Goal: Task Accomplishment & Management: Use online tool/utility

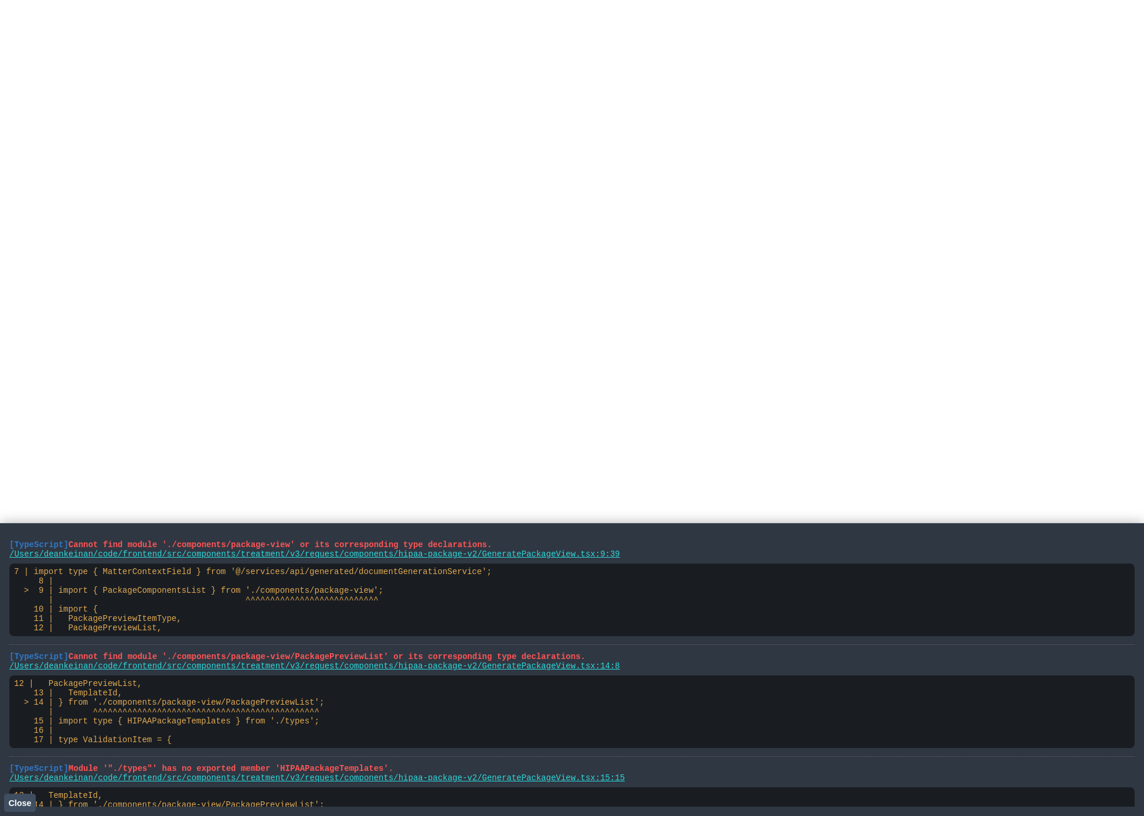
click at [23, 804] on span "Close" at bounding box center [19, 803] width 23 height 9
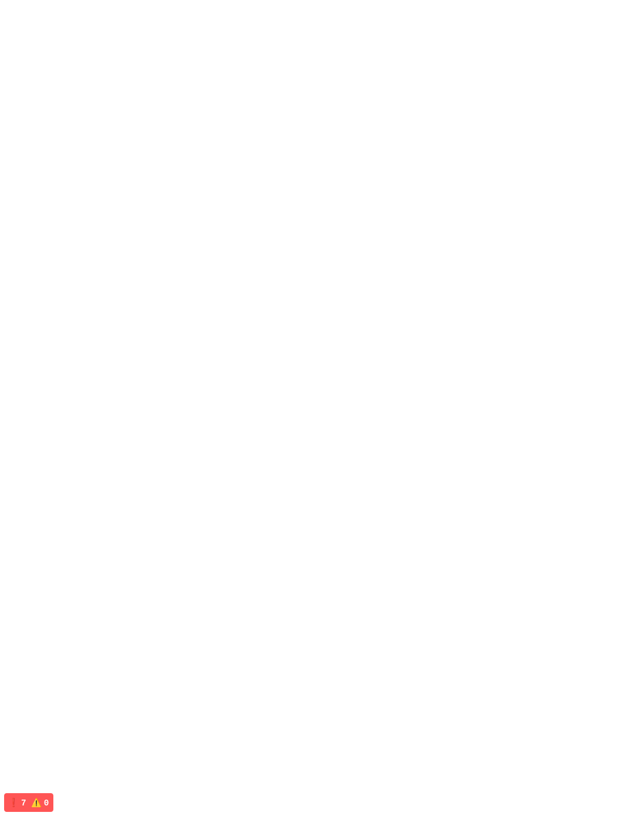
click at [430, 5] on html at bounding box center [319, 2] width 638 height 5
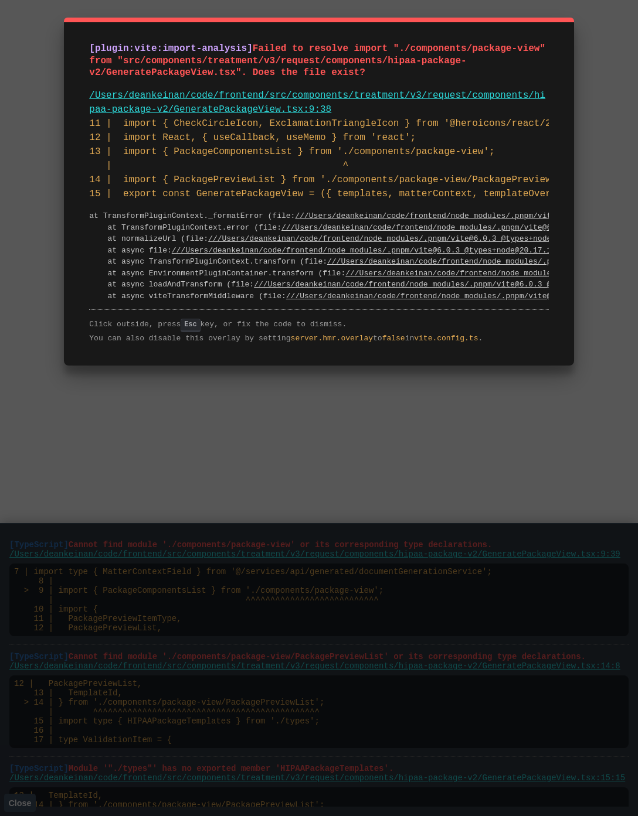
drag, startPoint x: 389, startPoint y: 73, endPoint x: 261, endPoint y: 50, distance: 129.7
click at [261, 50] on pre "[plugin:vite:import-analysis] Failed to resolve import "./components/package-vi…" at bounding box center [318, 61] width 459 height 36
click at [496, 91] on link "/Users/deankeinan/code/frontend/src/components/treatment/v3/request/components/…" at bounding box center [317, 102] width 456 height 25
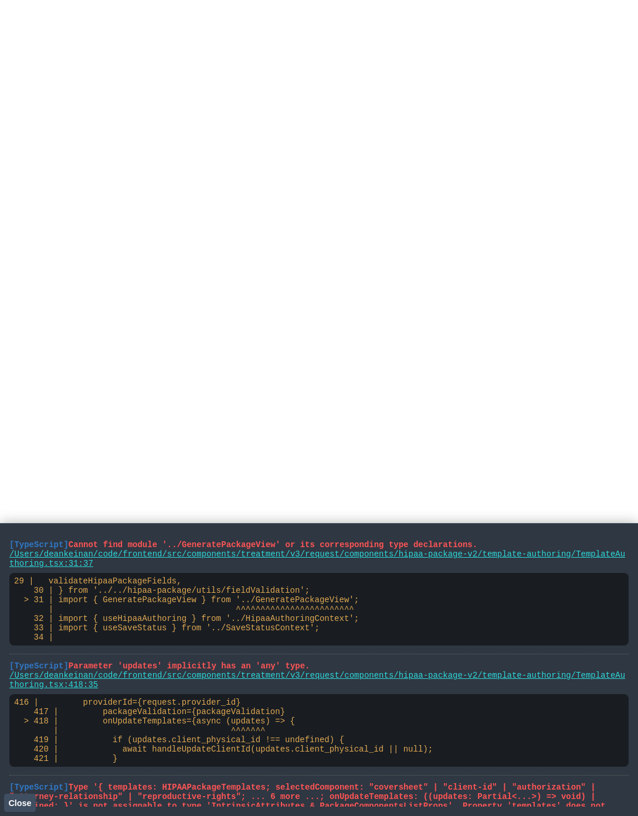
click at [433, 5] on html at bounding box center [319, 2] width 638 height 5
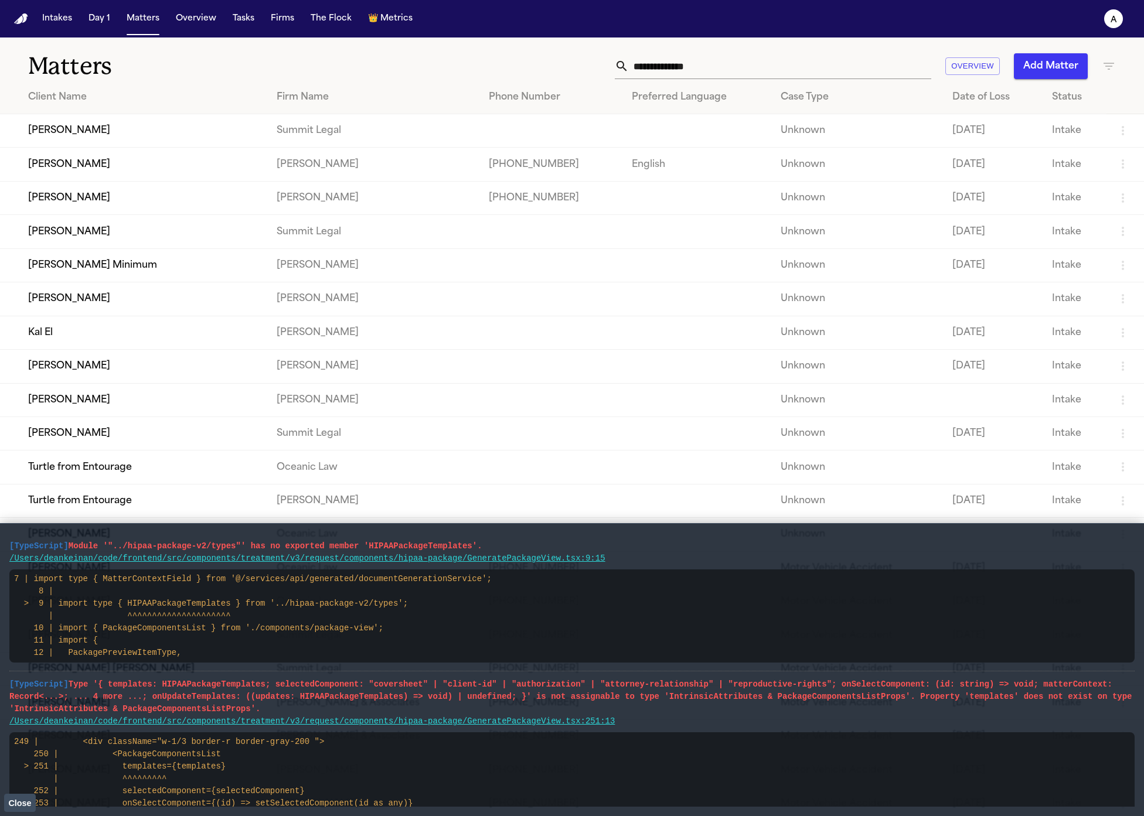
click at [108, 208] on td "[PERSON_NAME]" at bounding box center [133, 197] width 267 height 33
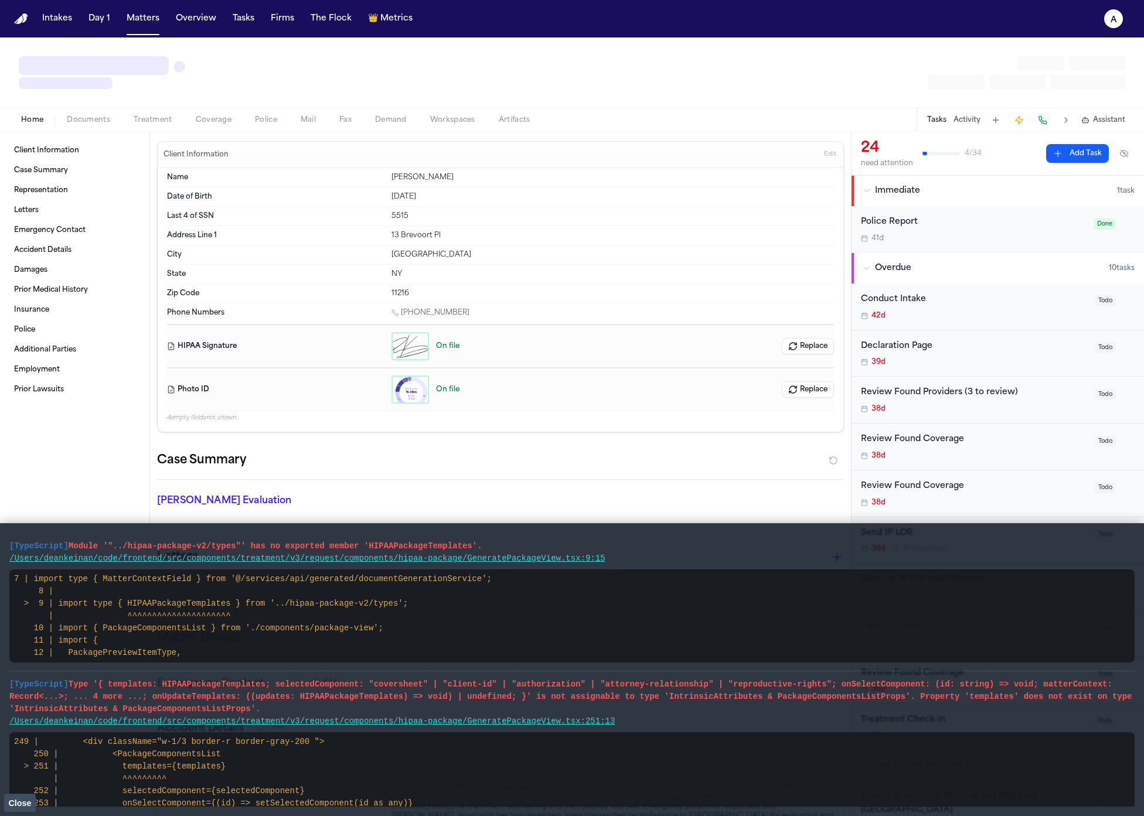
click at [140, 121] on span "Treatment" at bounding box center [153, 119] width 39 height 9
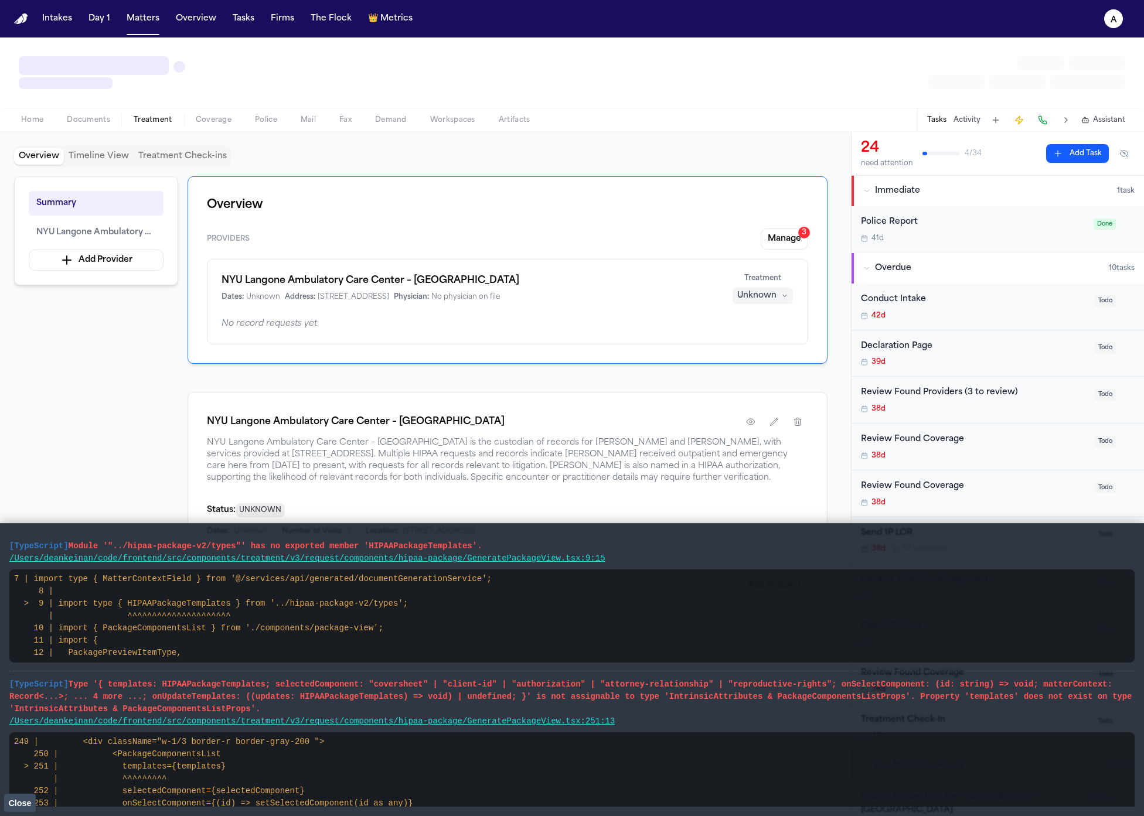
scroll to position [4, 0]
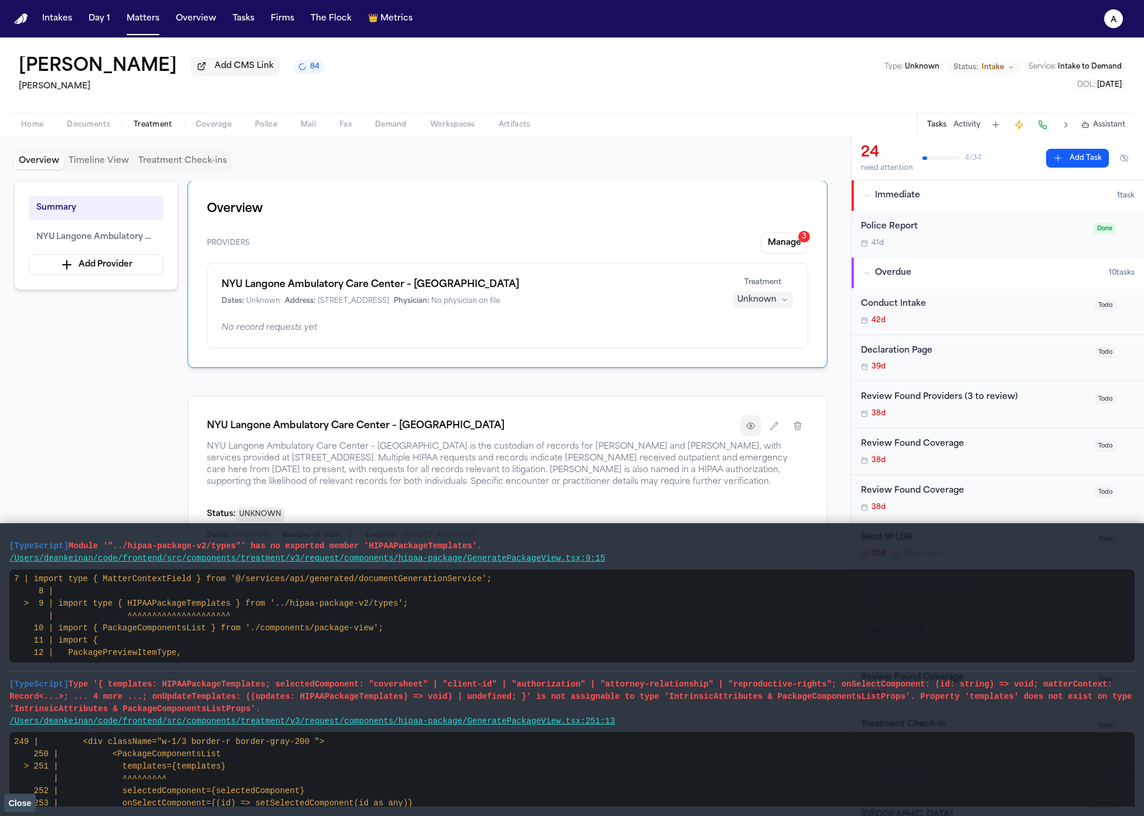
click at [637, 429] on icon "button" at bounding box center [750, 425] width 9 height 9
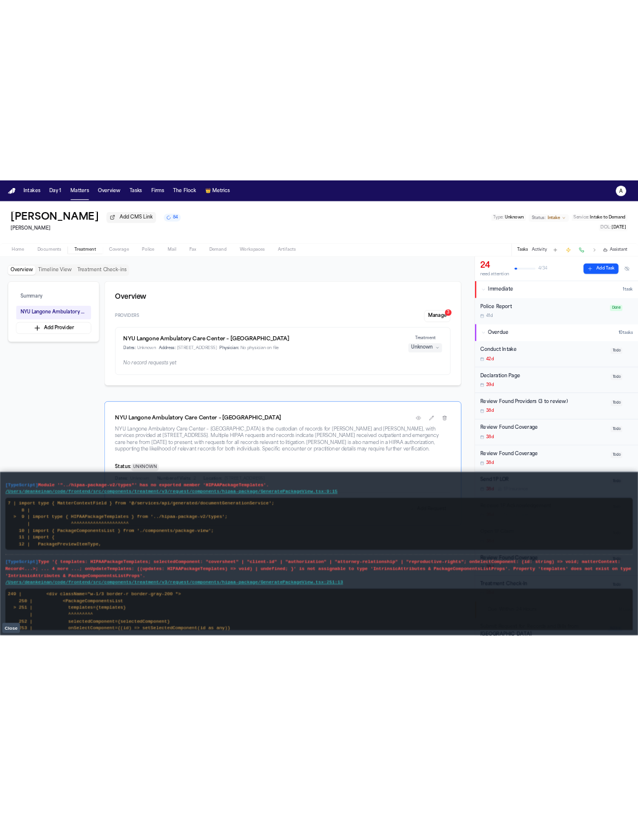
scroll to position [4, 0]
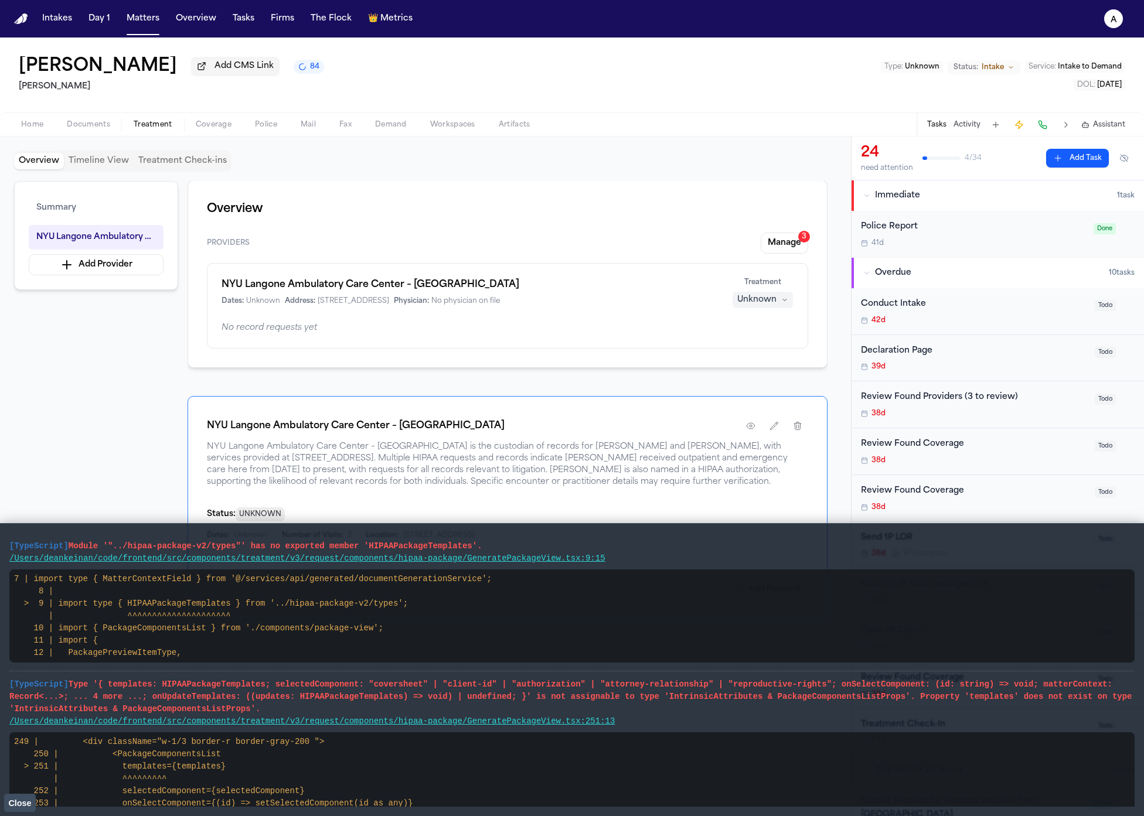
click at [24, 800] on span "Close" at bounding box center [19, 803] width 23 height 9
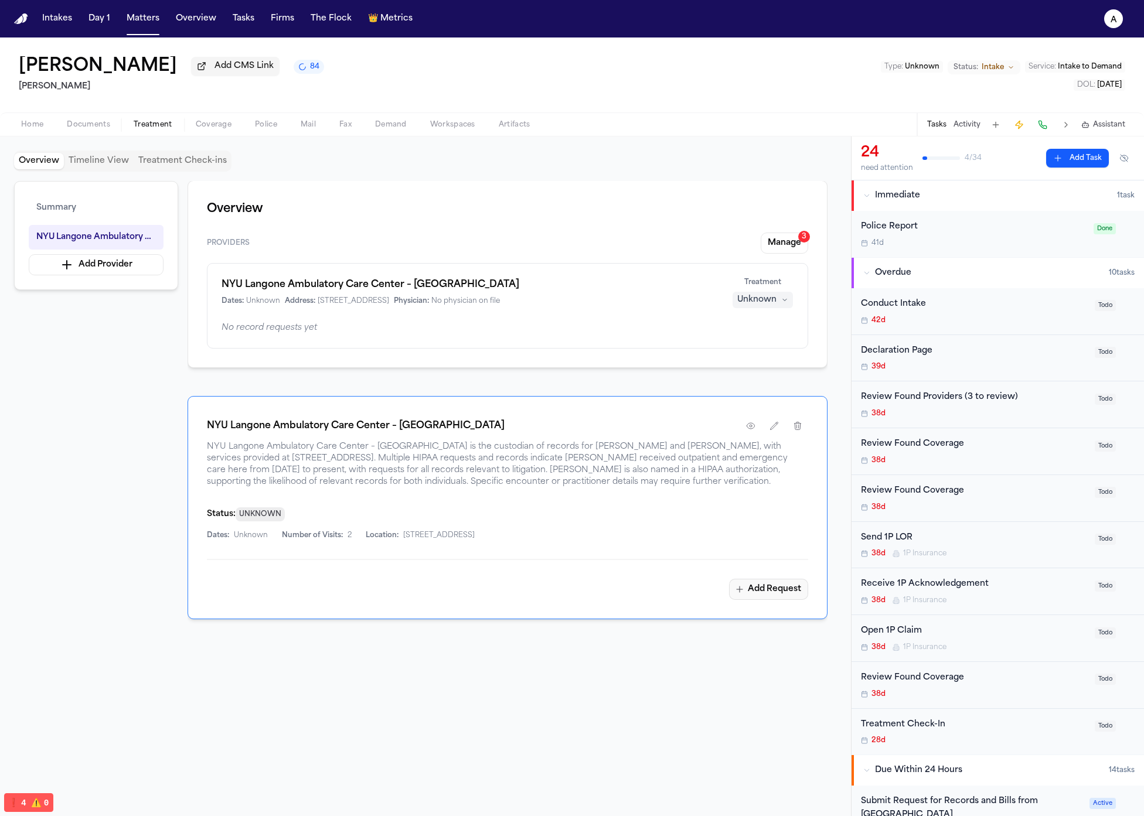
click at [637, 590] on button "Add Request" at bounding box center [768, 589] width 79 height 21
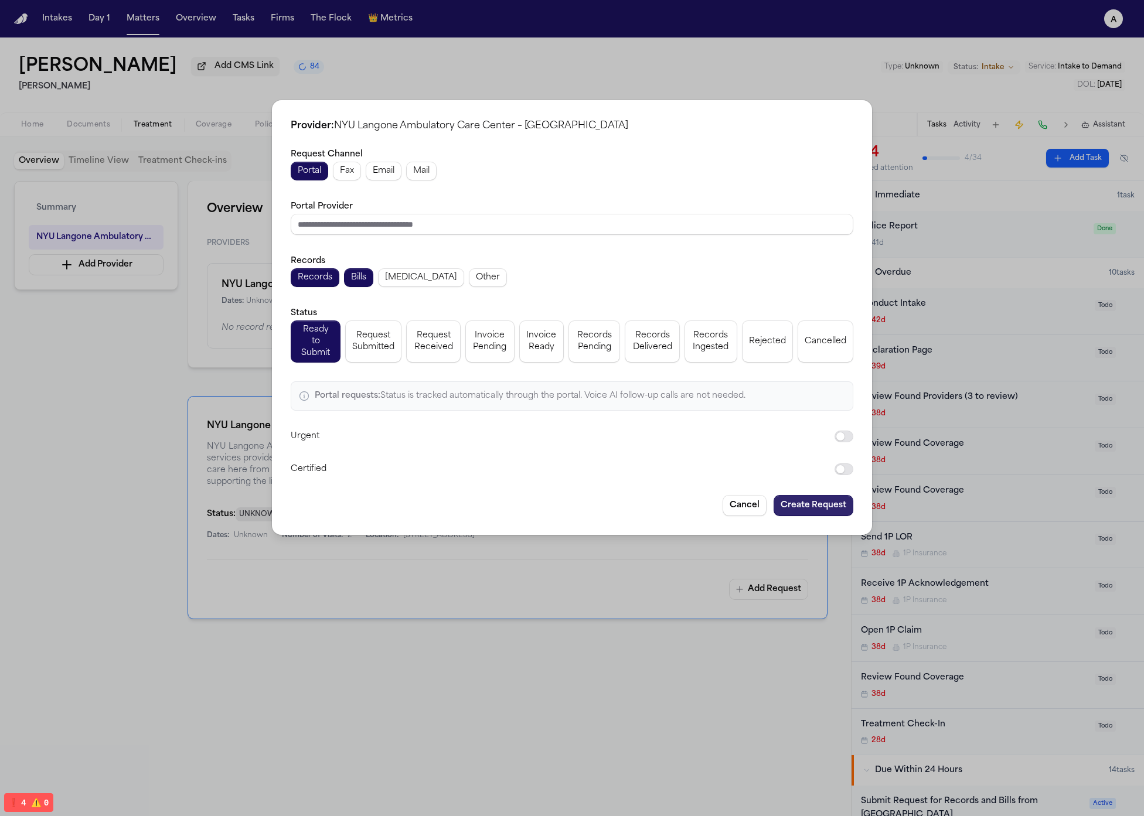
click at [637, 500] on button "Create Request" at bounding box center [814, 505] width 80 height 21
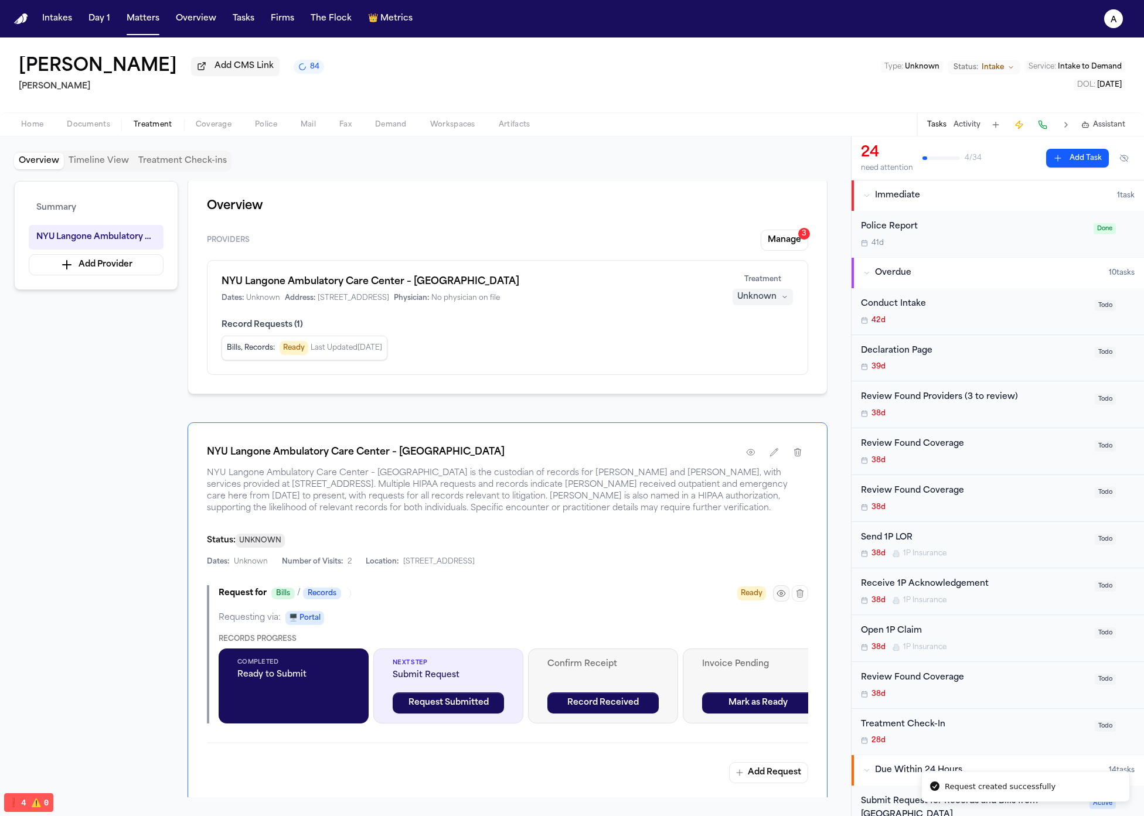
click at [637, 597] on button "button" at bounding box center [781, 594] width 16 height 16
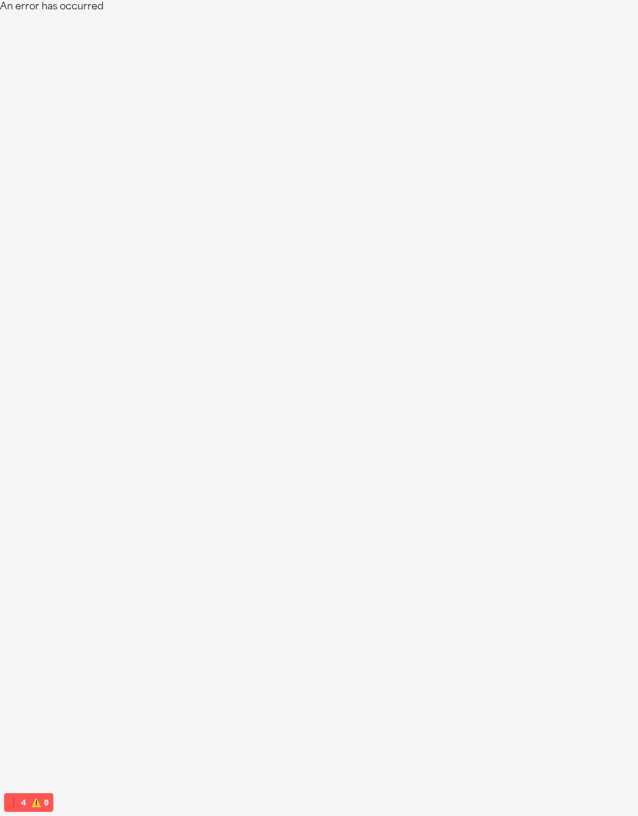
click at [385, 14] on html "An error has occurred" at bounding box center [319, 7] width 638 height 14
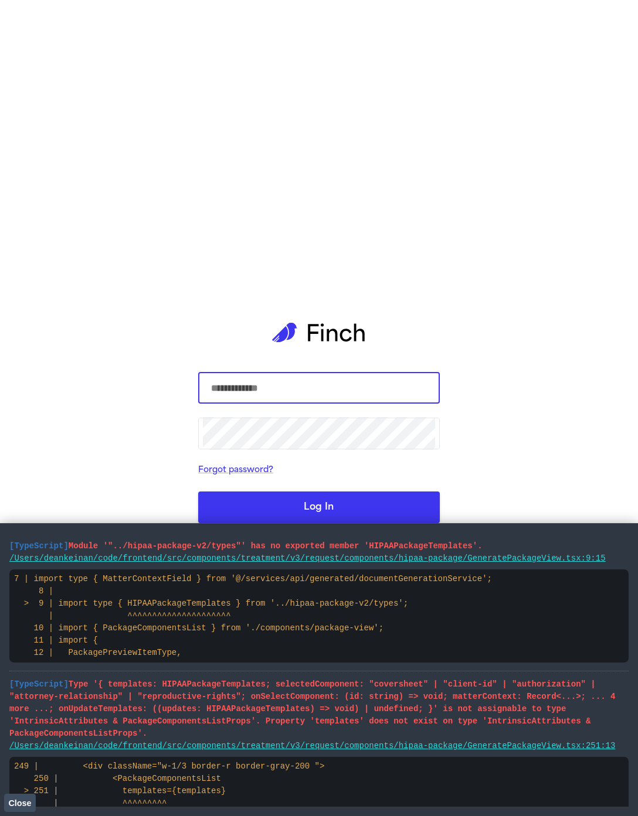
click at [491, 563] on pre "/Users/deankeinan/code/frontend/src/components/treatment/v3/request/components/…" at bounding box center [318, 559] width 619 height 12
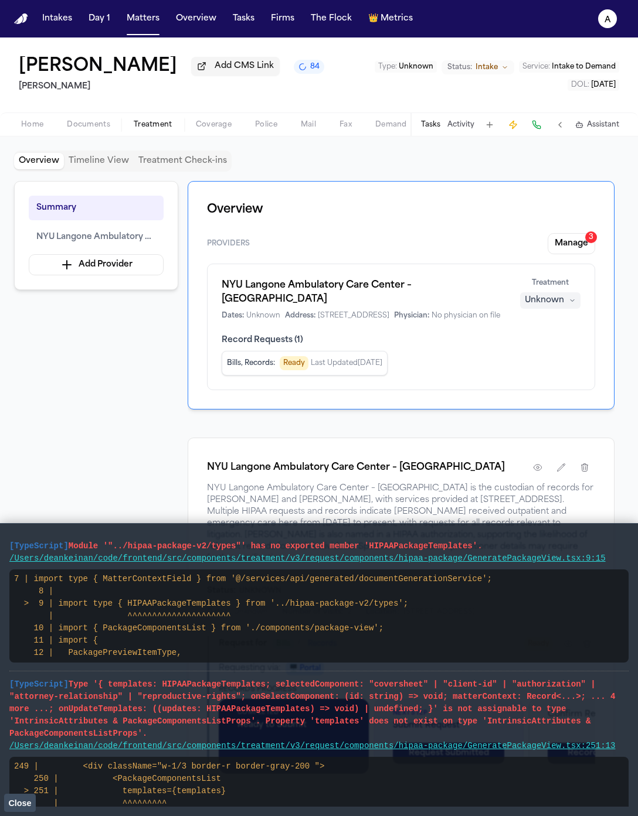
click at [494, 559] on link "/Users/deankeinan/code/frontend/src/components/treatment/v3/request/components/…" at bounding box center [307, 558] width 596 height 9
click at [246, 346] on span "Record Requests ( 1 )" at bounding box center [401, 341] width 359 height 12
click at [14, 801] on span "Close" at bounding box center [19, 803] width 23 height 9
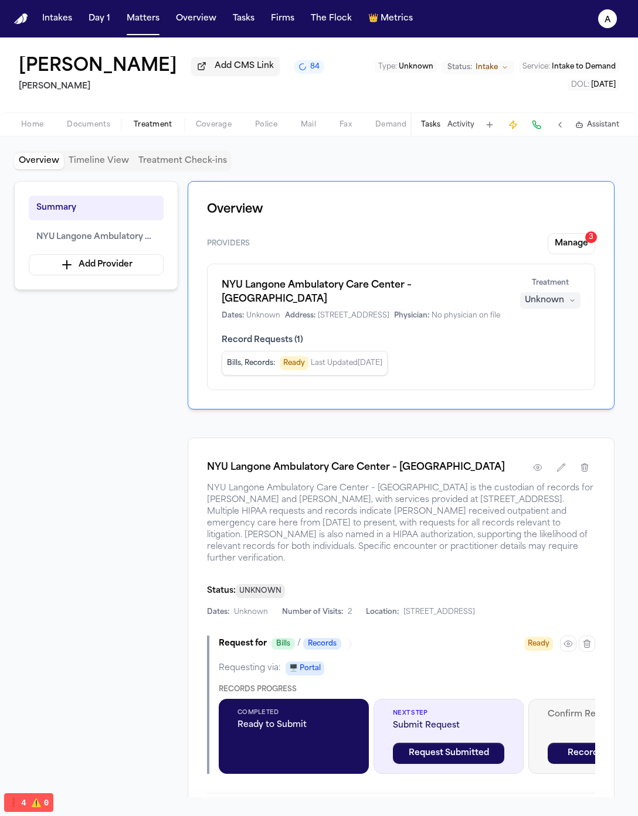
scroll to position [59, 0]
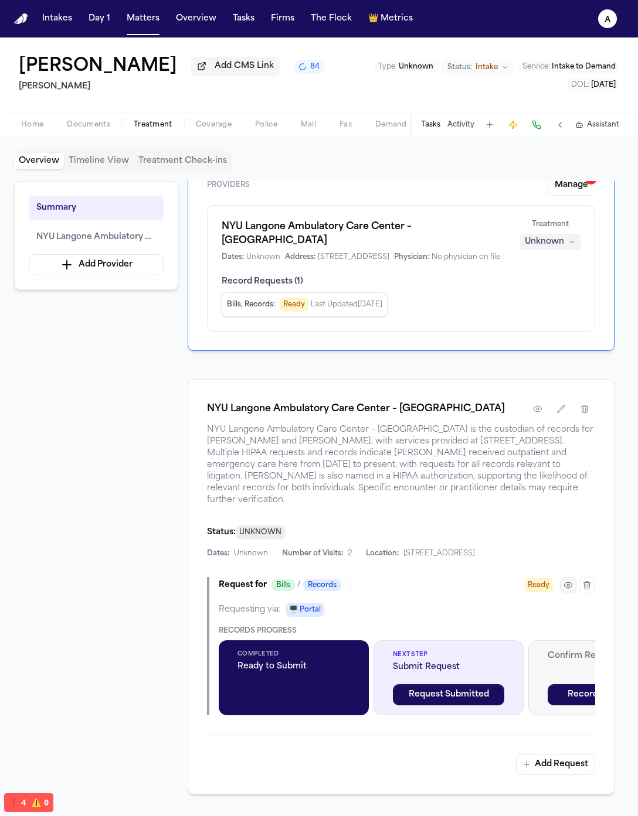
click at [566, 583] on icon "button" at bounding box center [568, 586] width 8 height 6
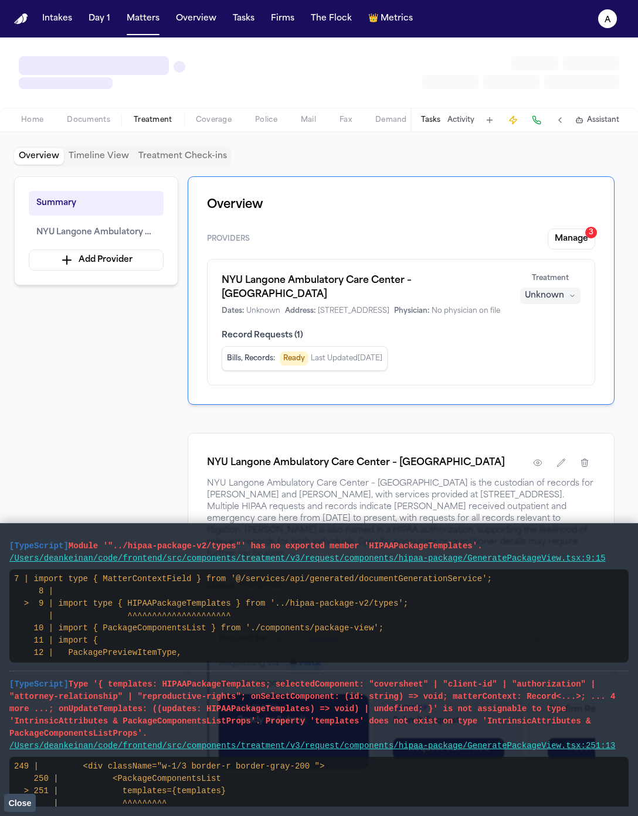
scroll to position [218, 0]
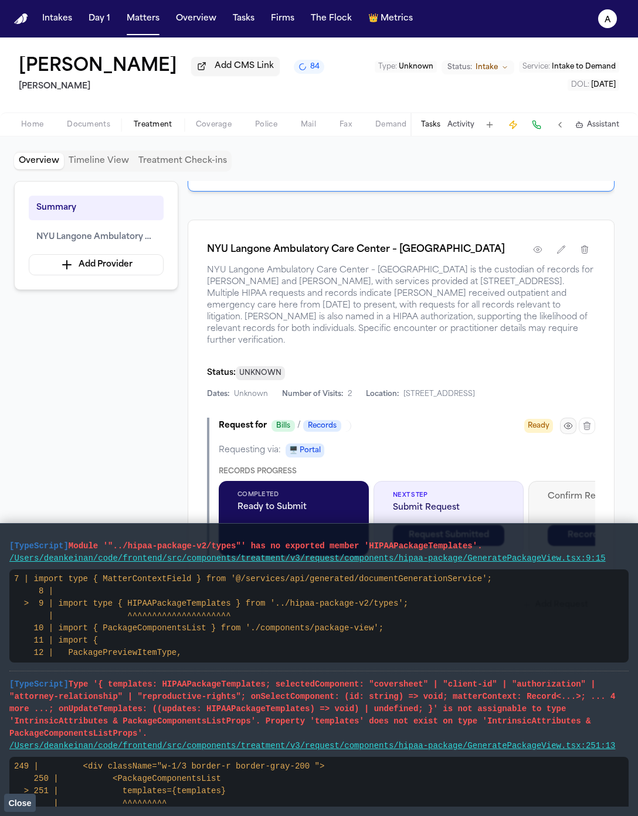
click at [566, 423] on icon "button" at bounding box center [568, 426] width 8 height 6
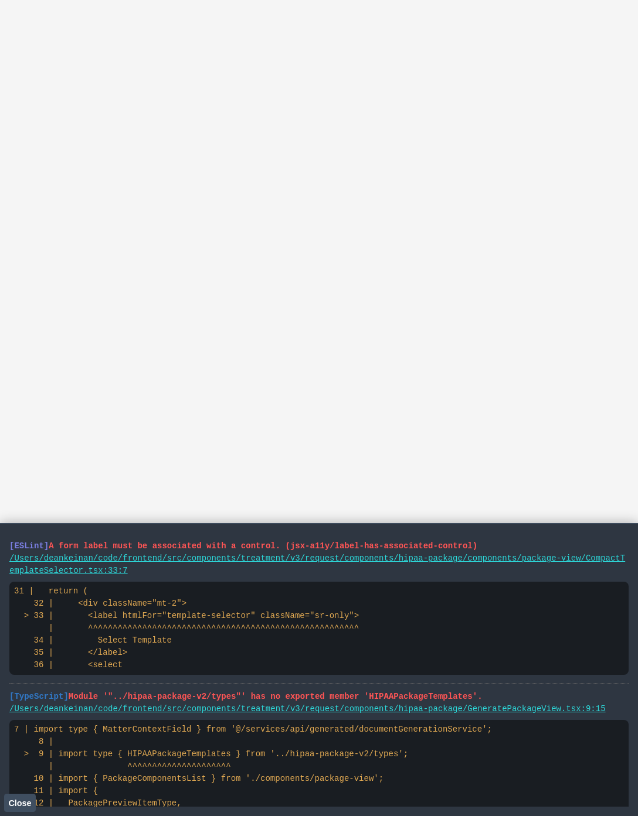
click at [464, 0] on html at bounding box center [319, 0] width 638 height 0
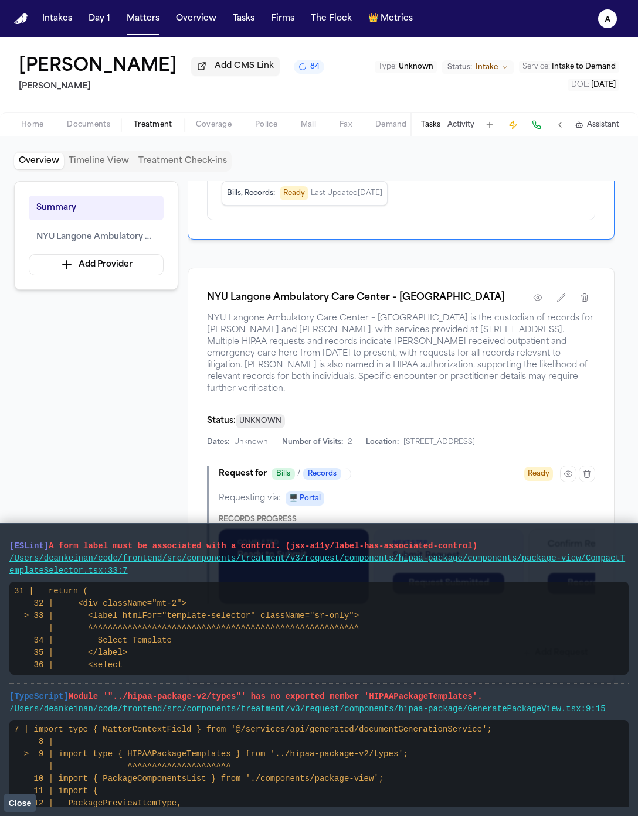
scroll to position [225, 0]
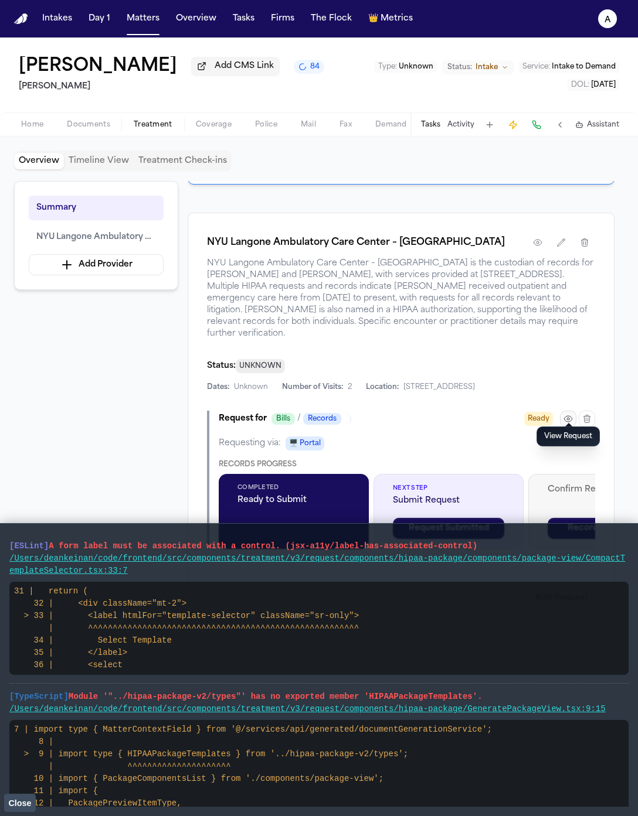
click at [564, 414] on icon "button" at bounding box center [567, 418] width 9 height 9
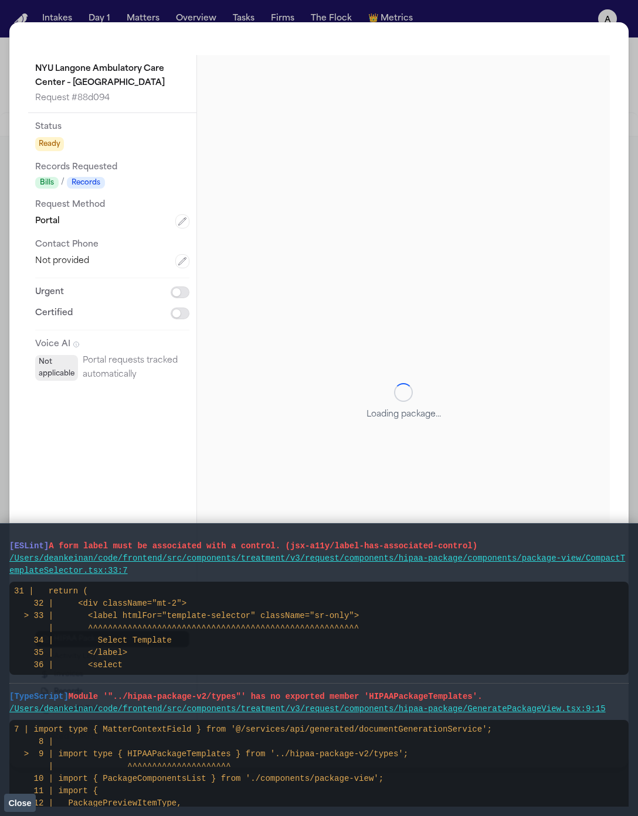
click at [29, 804] on span "Close" at bounding box center [19, 803] width 23 height 9
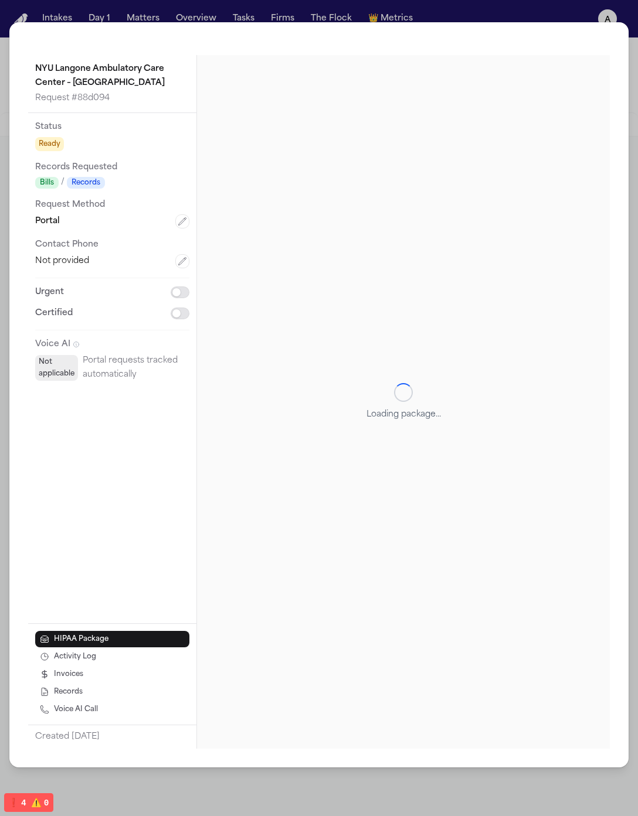
click at [124, 663] on button "Activity Log" at bounding box center [112, 657] width 154 height 16
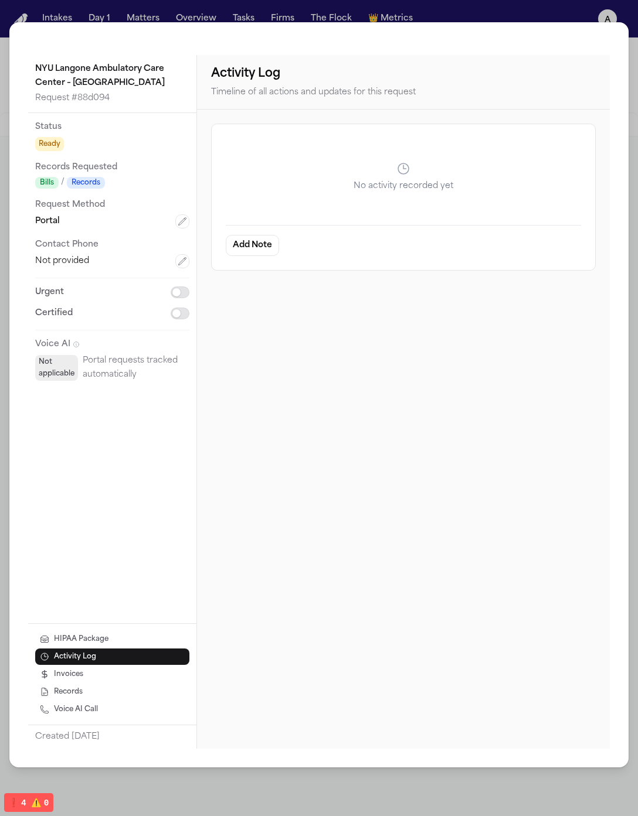
click at [134, 637] on button "HIPAA Package" at bounding box center [112, 639] width 154 height 16
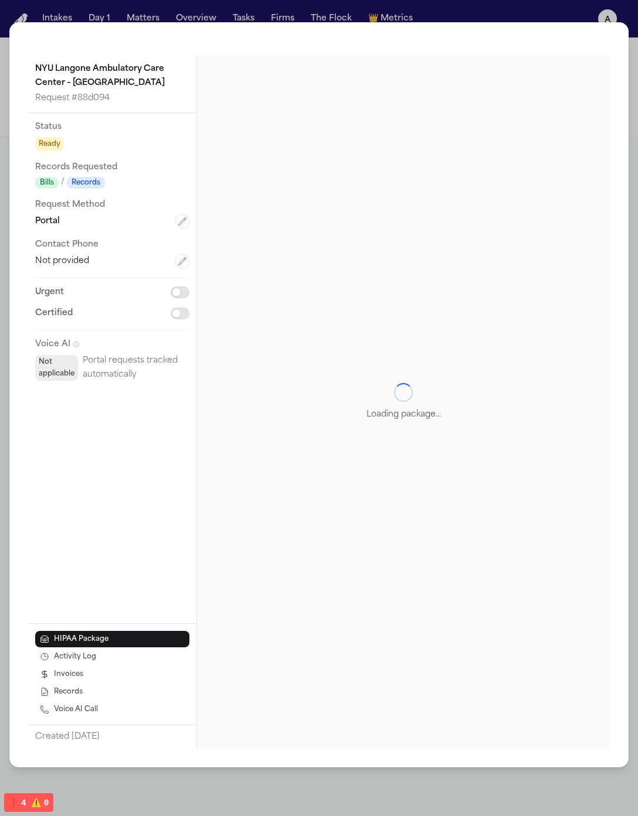
click at [555, 10] on div "NYU Langone Ambulatory Care Center – [GEOGRAPHIC_DATA] Request # 88d094 Status …" at bounding box center [319, 408] width 638 height 816
click at [547, 14] on div "NYU Langone Ambulatory Care Center – [GEOGRAPHIC_DATA] Request # 88d094 Status …" at bounding box center [319, 408] width 638 height 816
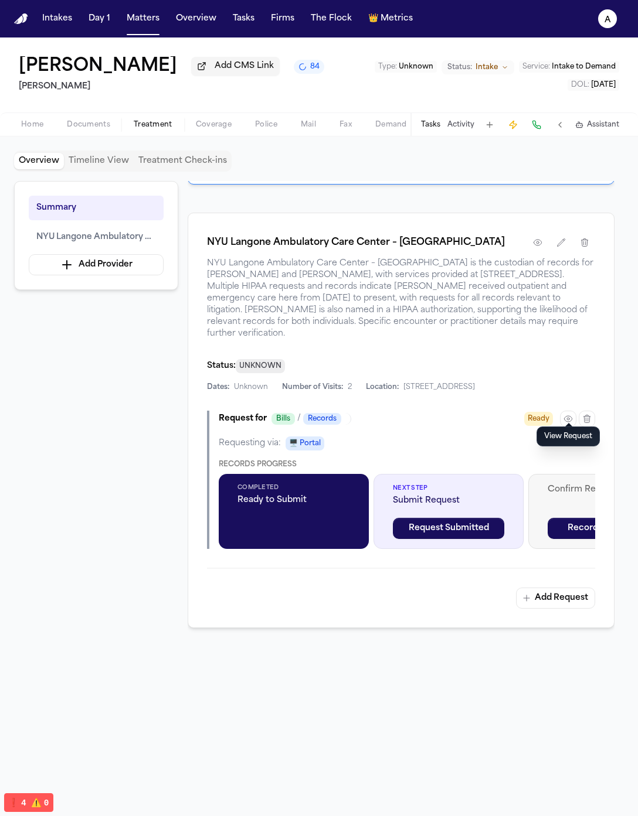
click at [540, 700] on div at bounding box center [401, 731] width 427 height 150
